Goal: Find specific page/section: Locate a particular part of the current website

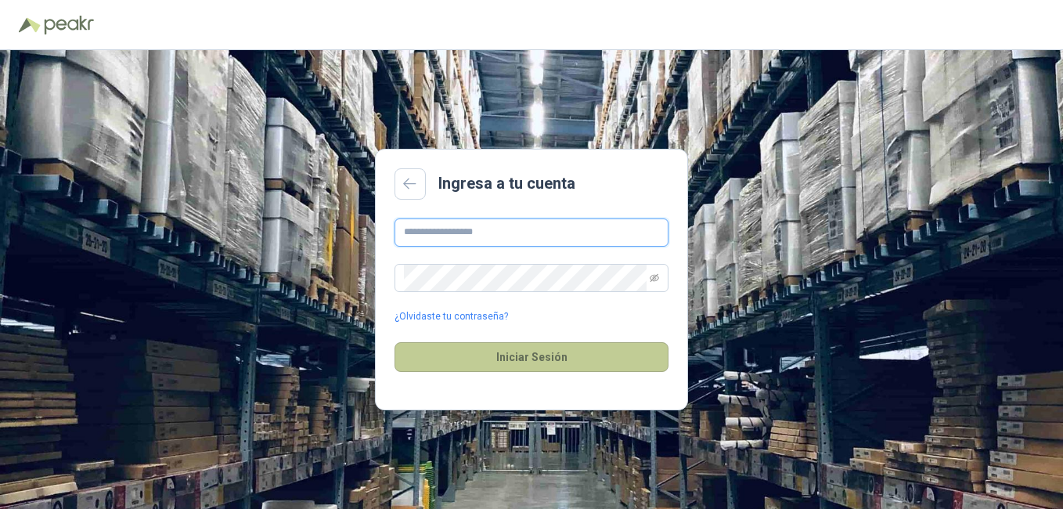
type input "**********"
click at [545, 358] on button "Iniciar Sesión" at bounding box center [532, 357] width 274 height 30
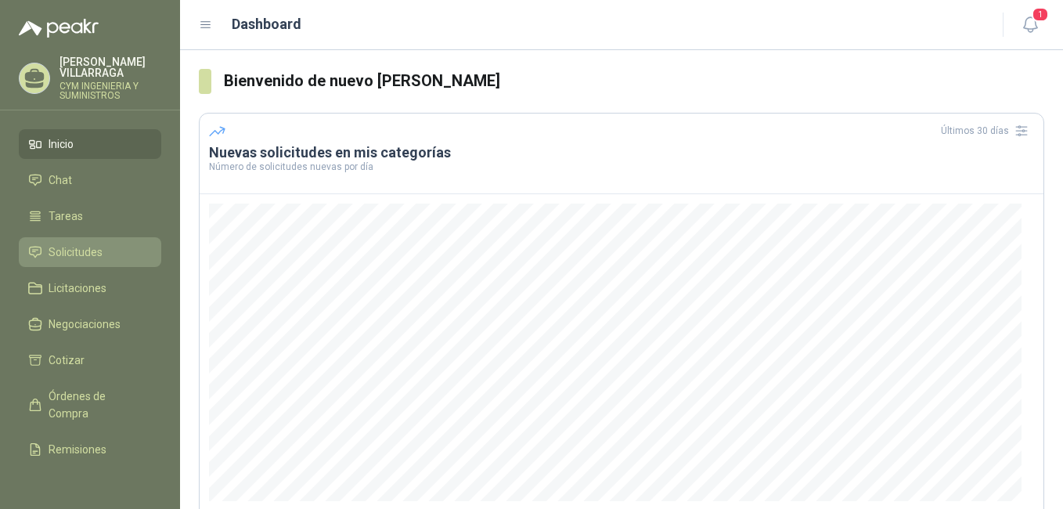
click at [70, 242] on link "Solicitudes" at bounding box center [90, 252] width 142 height 30
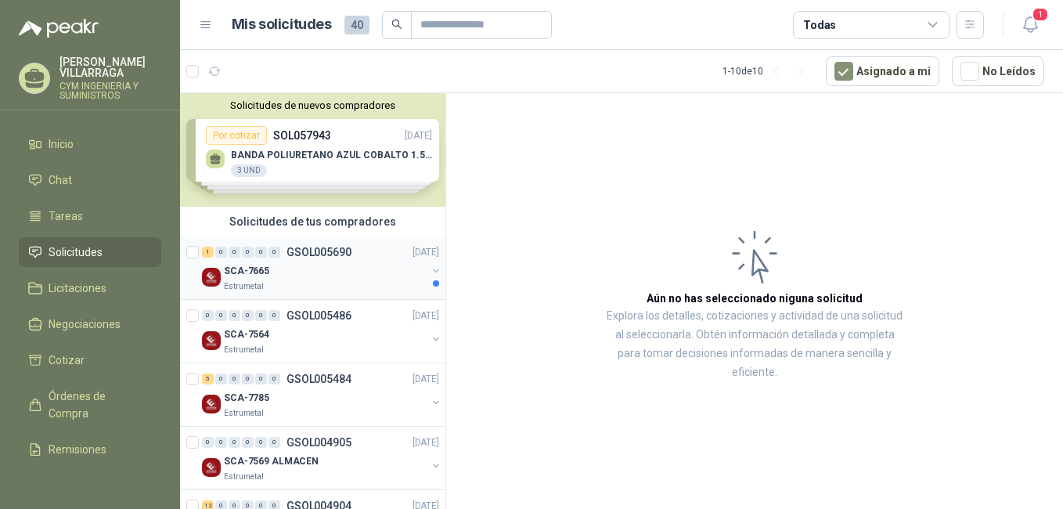
click at [254, 274] on p "SCA-7665" at bounding box center [246, 271] width 45 height 15
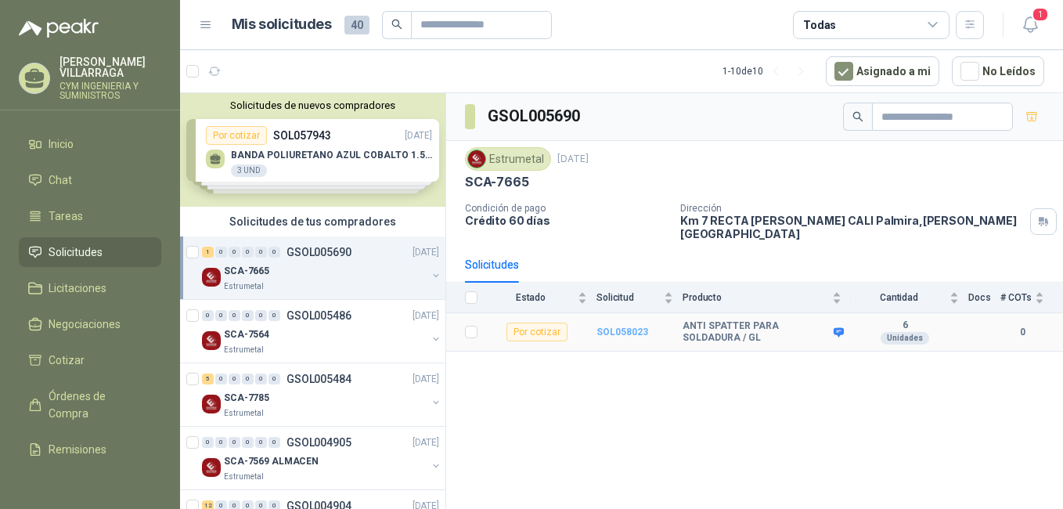
click at [618, 326] on b "SOL058023" at bounding box center [623, 331] width 52 height 11
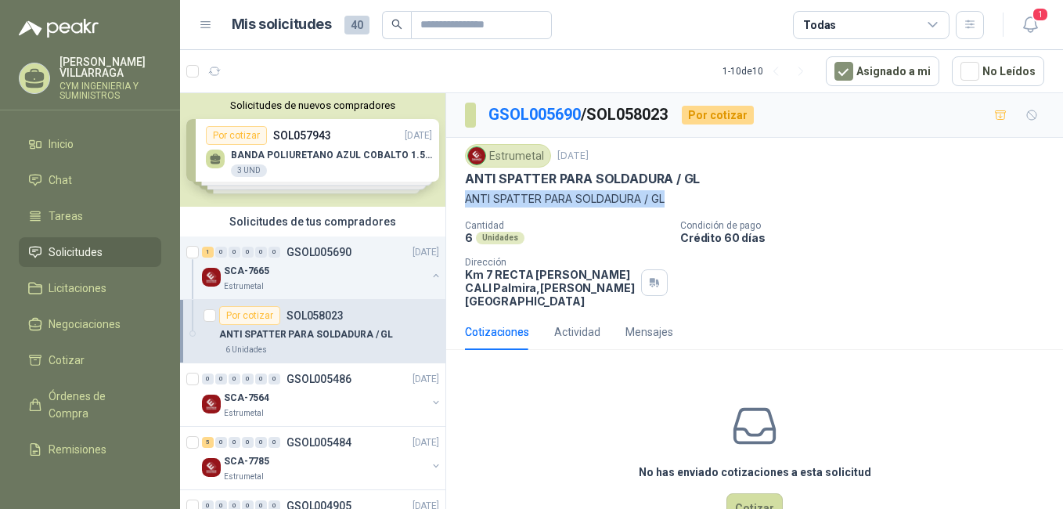
drag, startPoint x: 672, startPoint y: 197, endPoint x: 454, endPoint y: 204, distance: 217.8
click at [454, 204] on div "Estrumetal [DATE] ANTI SPATTER PARA SOLDADURA / GL ANTI SPATTER PARA SOLDADURA…" at bounding box center [754, 226] width 617 height 176
copy p "ANTI SPATTER PARA SOLDADURA / GL"
